Goal: Information Seeking & Learning: Learn about a topic

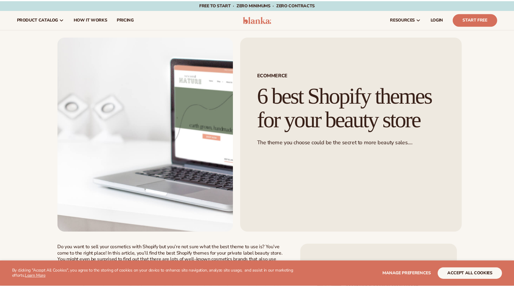
scroll to position [88, 0]
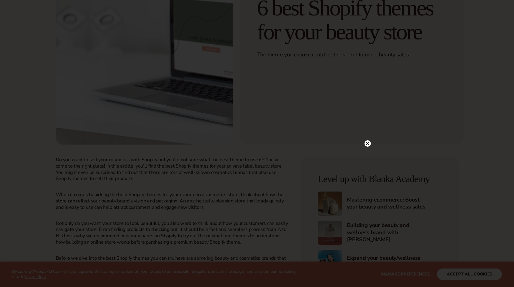
click at [450, 279] on div at bounding box center [257, 143] width 514 height 287
click at [373, 78] on div at bounding box center [257, 143] width 514 height 287
click at [371, 76] on div at bounding box center [257, 143] width 514 height 287
click at [369, 75] on circle at bounding box center [368, 74] width 6 height 6
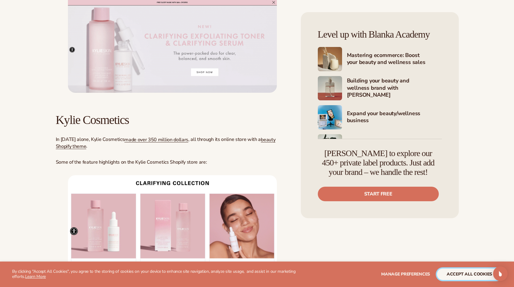
click at [456, 272] on button "accept all cookies" at bounding box center [469, 275] width 65 height 12
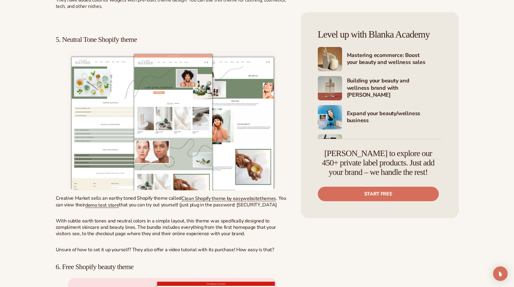
scroll to position [2824, 0]
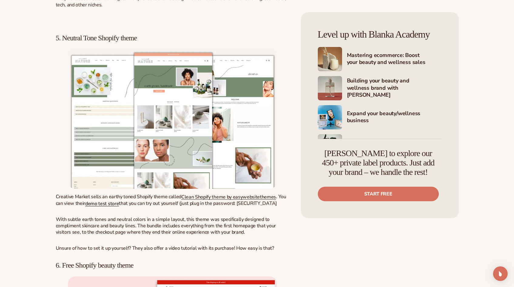
click at [97, 200] on link "demo test store" at bounding box center [102, 203] width 34 height 7
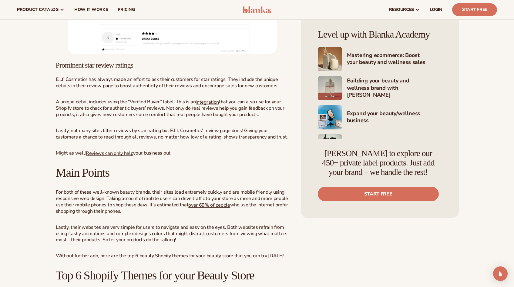
scroll to position [1375, 0]
click at [163, 167] on h2 "Main Points" at bounding box center [172, 173] width 233 height 13
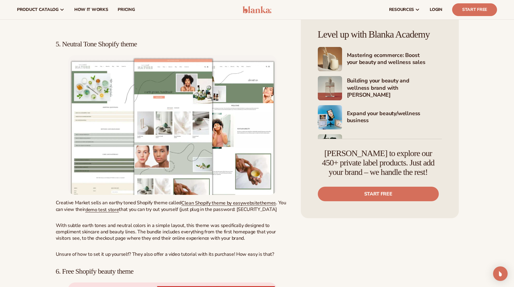
scroll to position [2817, 0]
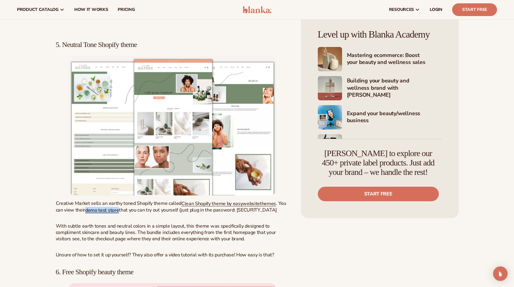
drag, startPoint x: 85, startPoint y: 205, endPoint x: 118, endPoint y: 208, distance: 33.2
click at [118, 208] on p "Creative Market sells an earthy toned Shopify theme called Clean Shopify theme …" at bounding box center [172, 206] width 233 height 13
copy p "demo test store"
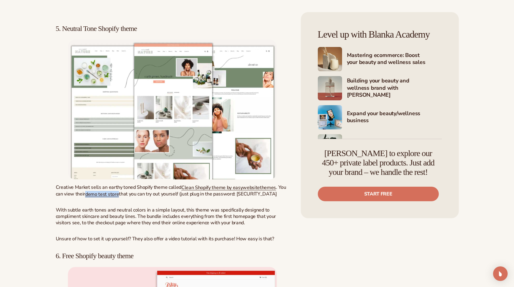
scroll to position [2835, 0]
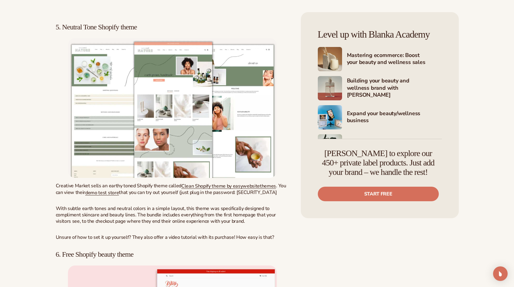
click at [136, 209] on p "With subtle earth tones and neutral colors in a simple layout, this theme was s…" at bounding box center [172, 215] width 233 height 19
click at [108, 190] on link "demo test store" at bounding box center [102, 193] width 34 height 7
drag, startPoint x: 237, startPoint y: 188, endPoint x: 256, endPoint y: 187, distance: 19.2
click at [256, 187] on p "Creative Market sells an earthy toned Shopify theme called Clean Shopify theme …" at bounding box center [172, 189] width 233 height 13
copy p "ineedthis"
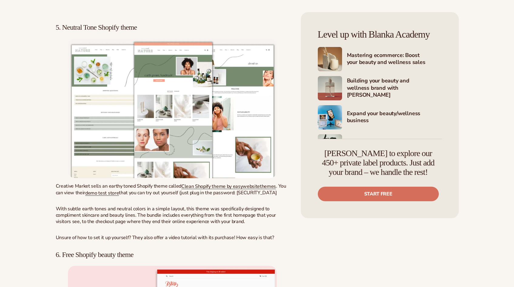
scroll to position [2835, 0]
